Goal: Navigation & Orientation: Find specific page/section

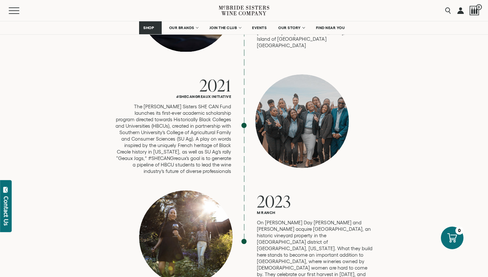
scroll to position [1660, 0]
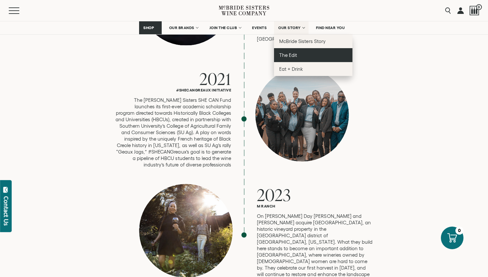
click at [240, 55] on span "The Edit" at bounding box center [288, 54] width 18 height 5
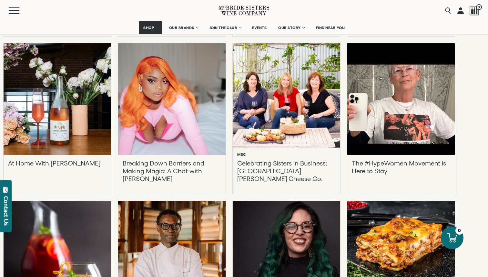
scroll to position [916, 0]
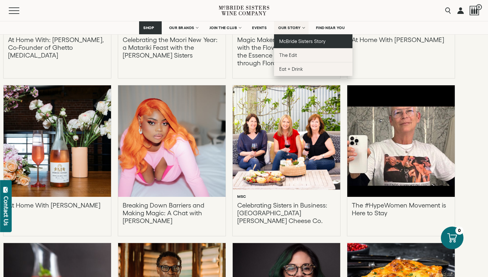
click at [290, 41] on span "McBride Sisters Story" at bounding box center [302, 40] width 46 height 5
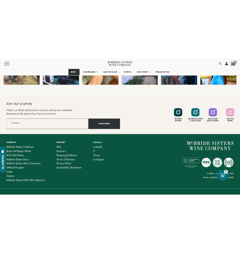
scroll to position [2575, 0]
